Goal: Task Accomplishment & Management: Use online tool/utility

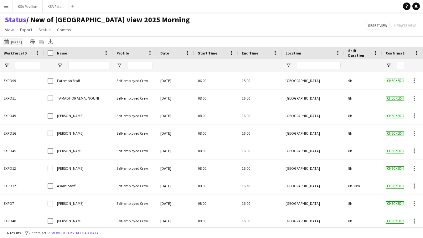
click at [23, 40] on button "12-08-2025 to 18-08-2025 20-06-2025" at bounding box center [13, 42] width 21 height 8
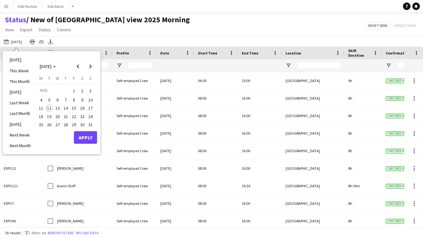
click at [51, 105] on span "12" at bounding box center [50, 109] width 8 height 8
click at [87, 137] on button "Apply" at bounding box center [85, 137] width 23 height 13
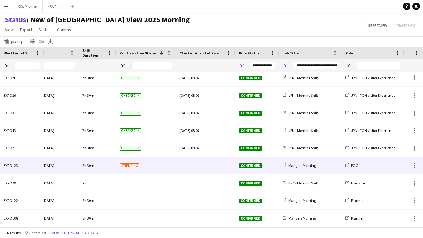
scroll to position [0, 232]
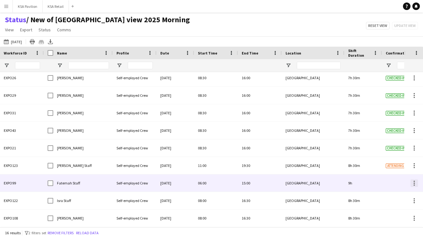
click at [414, 184] on div at bounding box center [415, 184] width 8 height 8
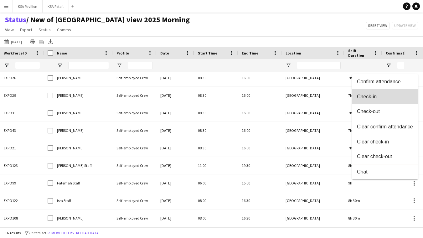
click at [391, 98] on span "Check-in" at bounding box center [385, 97] width 56 height 6
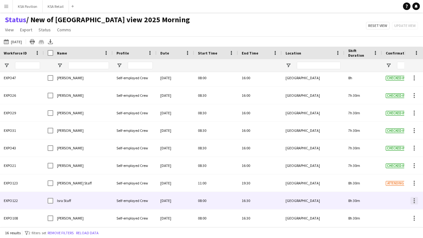
click at [415, 200] on div at bounding box center [414, 200] width 1 height 1
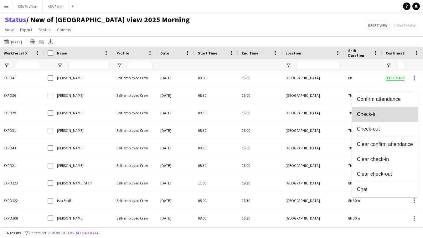
click at [405, 117] on button "Check-in" at bounding box center [385, 114] width 66 height 15
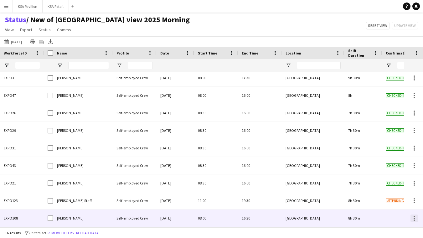
click at [415, 221] on div at bounding box center [415, 219] width 8 height 8
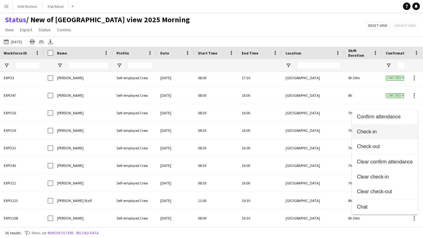
click at [408, 137] on button "Check-in" at bounding box center [385, 131] width 66 height 15
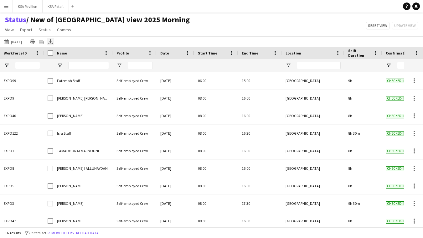
click at [49, 43] on icon "Export XLSX" at bounding box center [50, 41] width 5 height 5
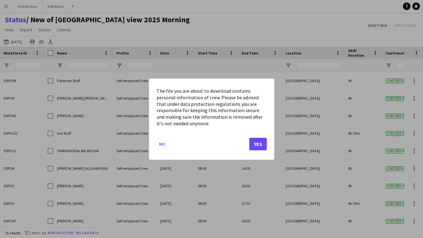
click at [254, 143] on button "Yes" at bounding box center [258, 144] width 18 height 13
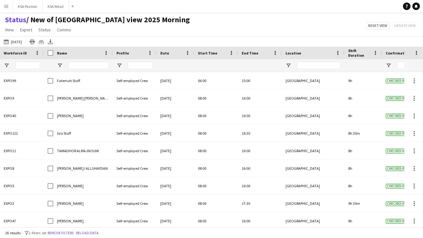
click at [337, 4] on app-navbar "Menu Boards Boards Boards All jobs Status Workforce Workforce My Workforce Recr…" at bounding box center [211, 6] width 423 height 13
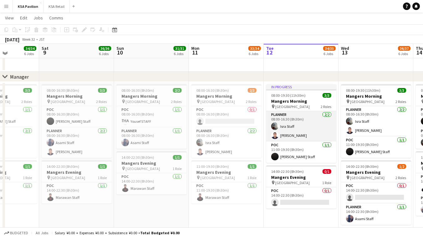
scroll to position [471, 0]
